Goal: Transaction & Acquisition: Purchase product/service

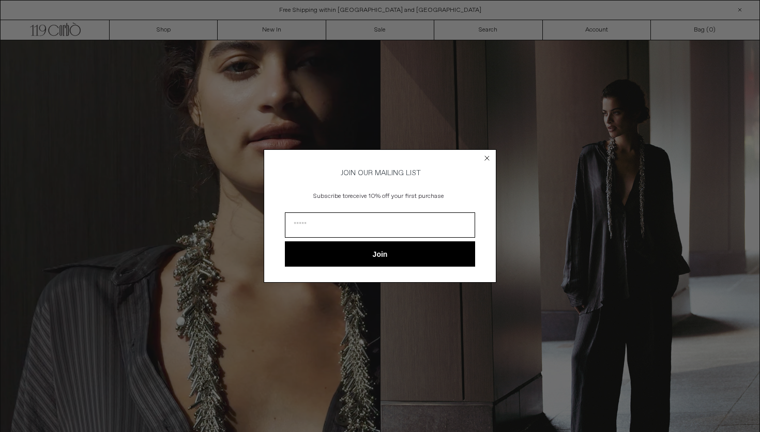
click at [490, 156] on circle "Close dialog" at bounding box center [487, 158] width 10 height 10
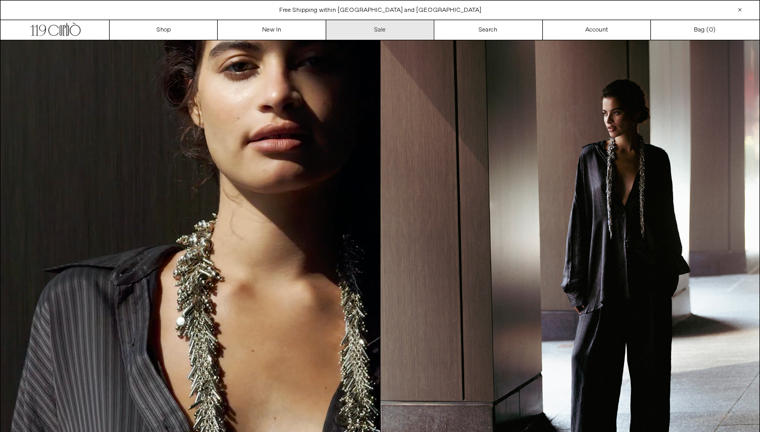
click at [402, 27] on link "Sale" at bounding box center [380, 30] width 108 height 20
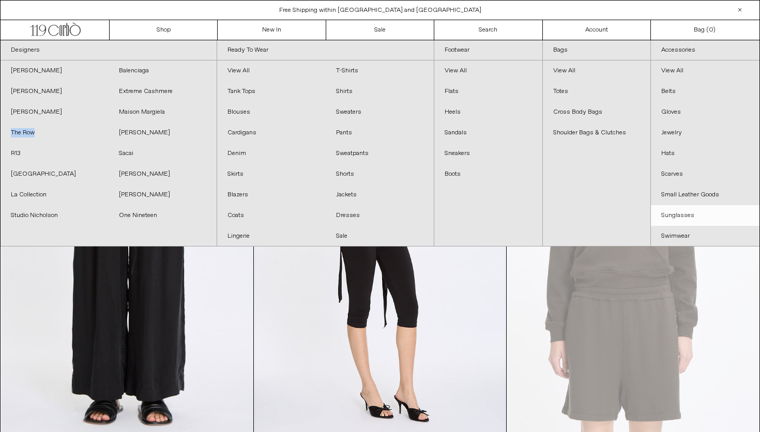
click at [677, 219] on link "Sunglasses" at bounding box center [705, 215] width 109 height 21
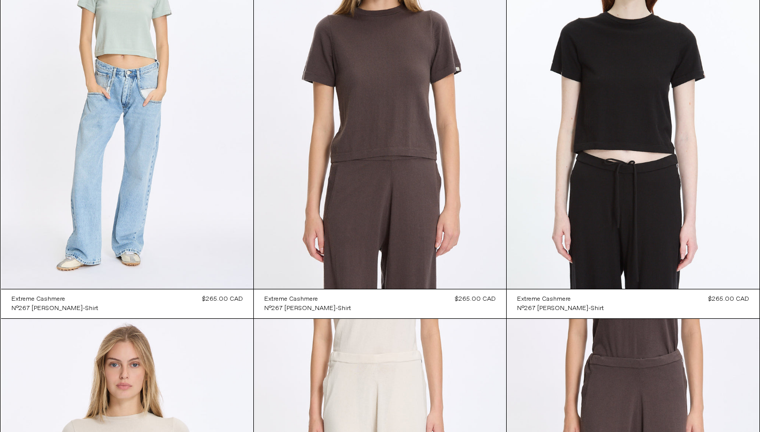
scroll to position [3436, 0]
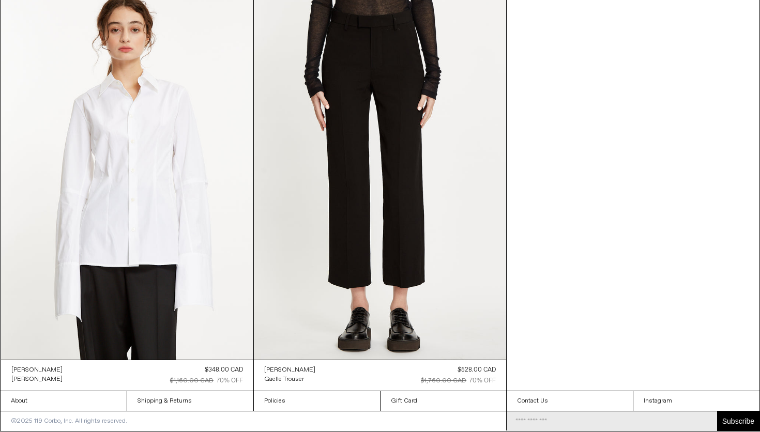
scroll to position [906, 0]
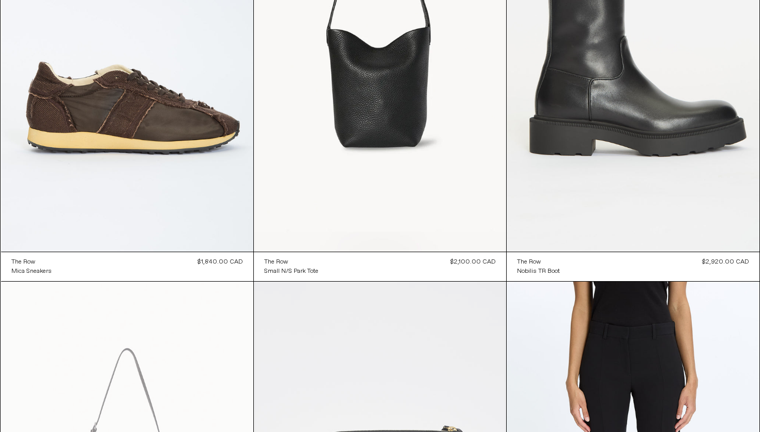
scroll to position [9092, 0]
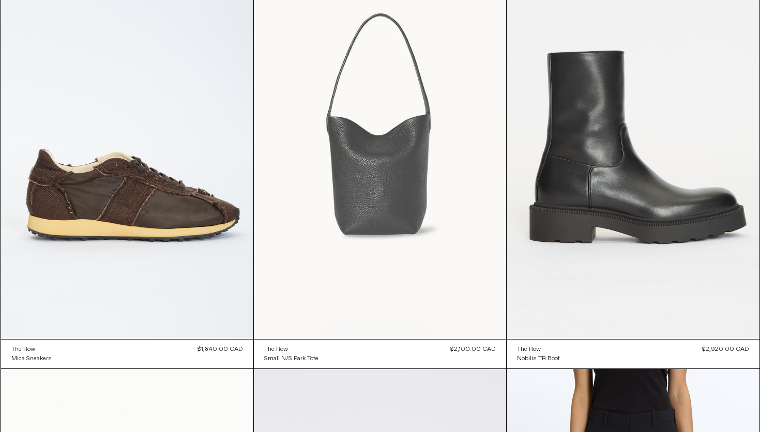
click at [358, 238] on at bounding box center [380, 149] width 252 height 378
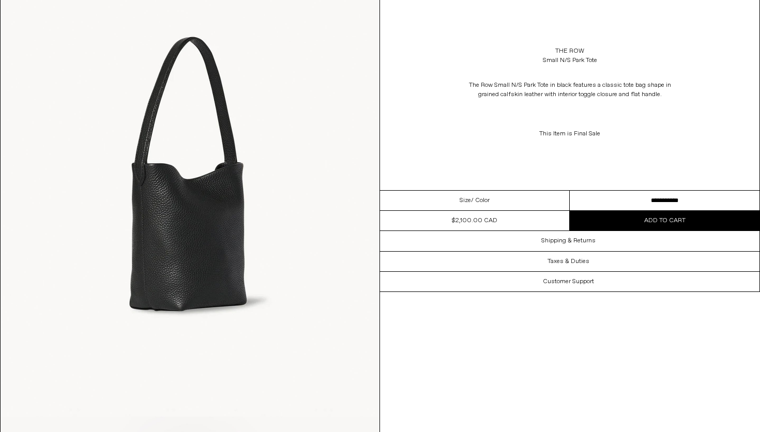
scroll to position [1046, 0]
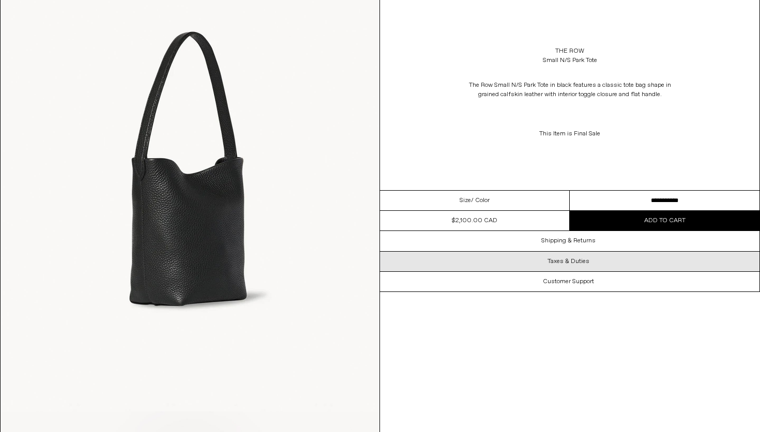
click at [518, 262] on div "Taxes & Duties" at bounding box center [569, 262] width 379 height 20
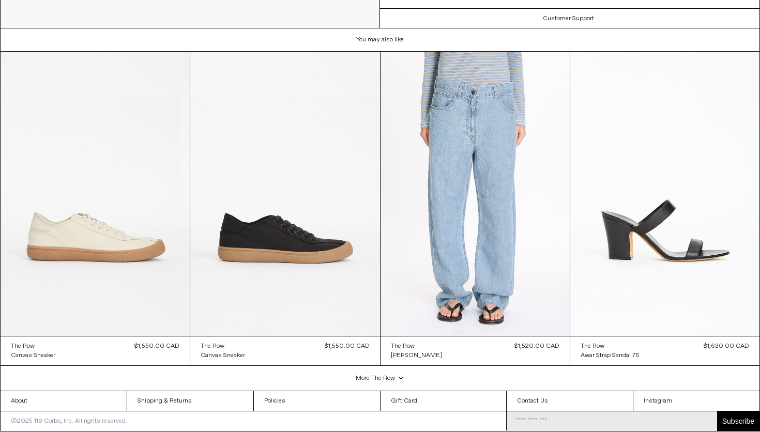
scroll to position [1934, 0]
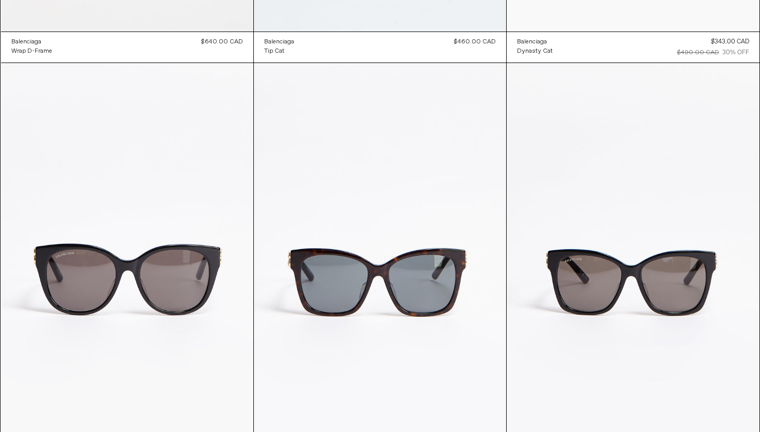
scroll to position [1635, 0]
